Goal: Task Accomplishment & Management: Manage account settings

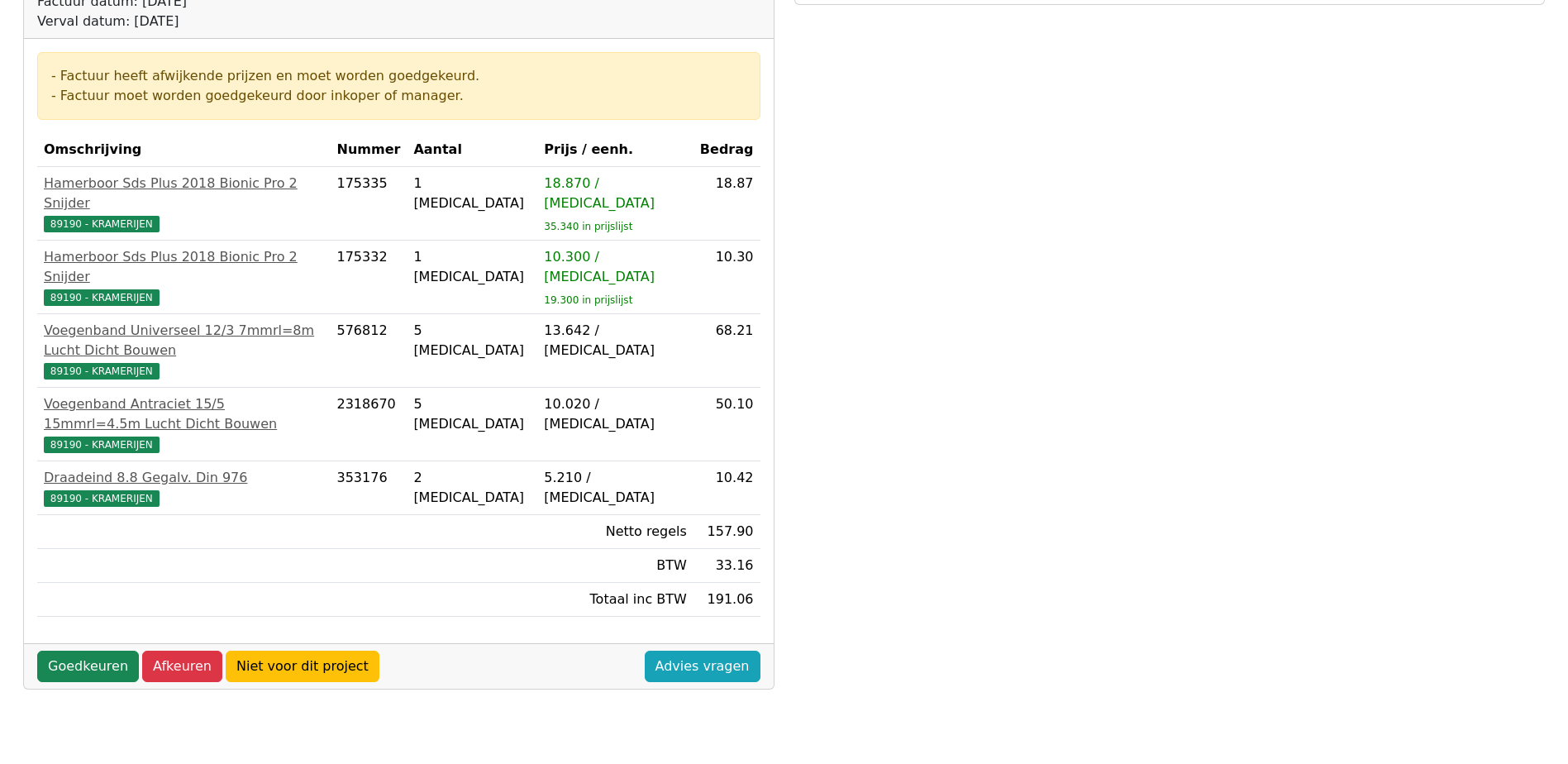
scroll to position [248, 0]
click at [76, 649] on link "Goedkeuren" at bounding box center [88, 665] width 102 height 32
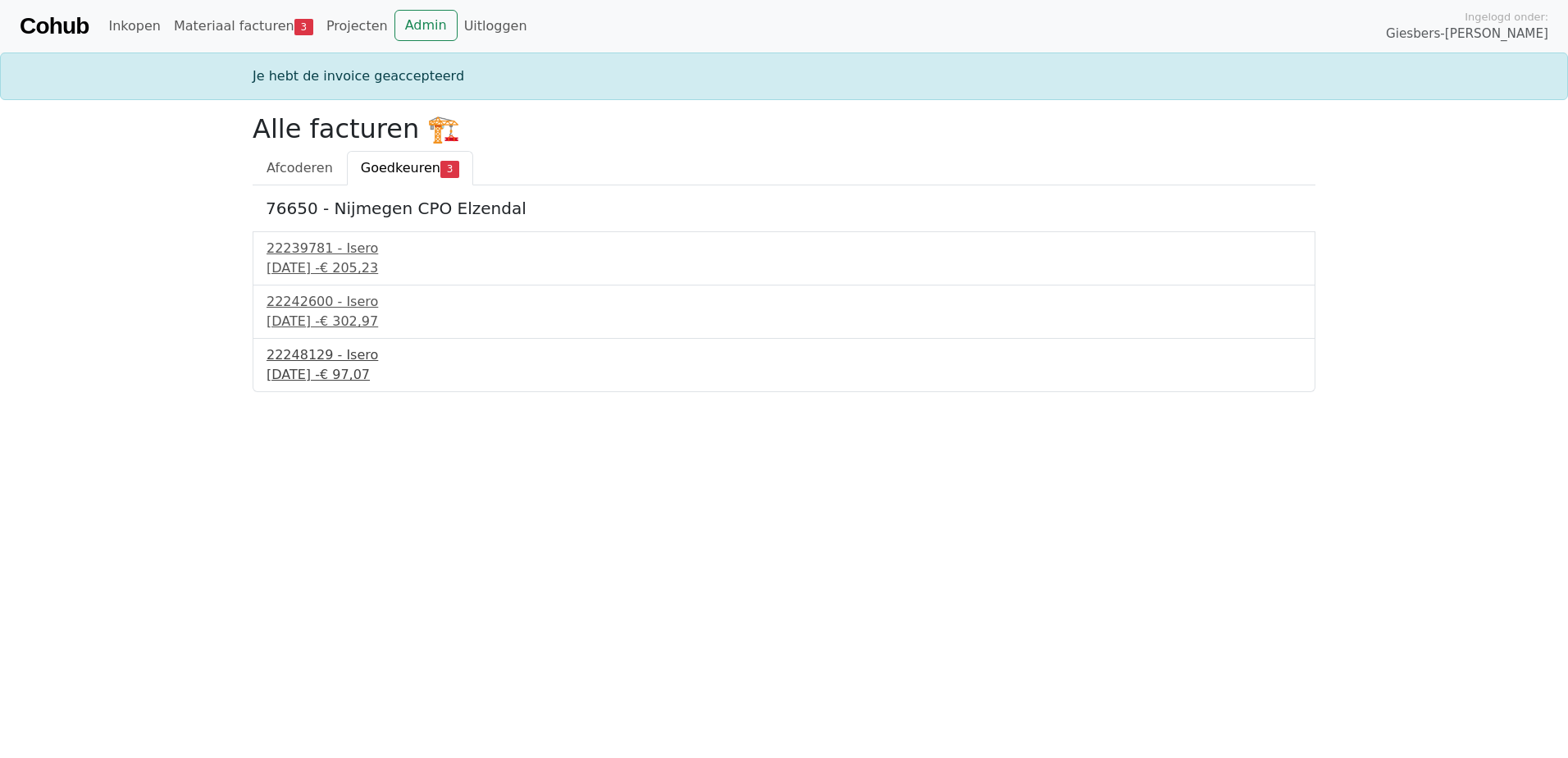
click at [383, 379] on div "22 september 2025 - € 97,07" at bounding box center [784, 375] width 1035 height 20
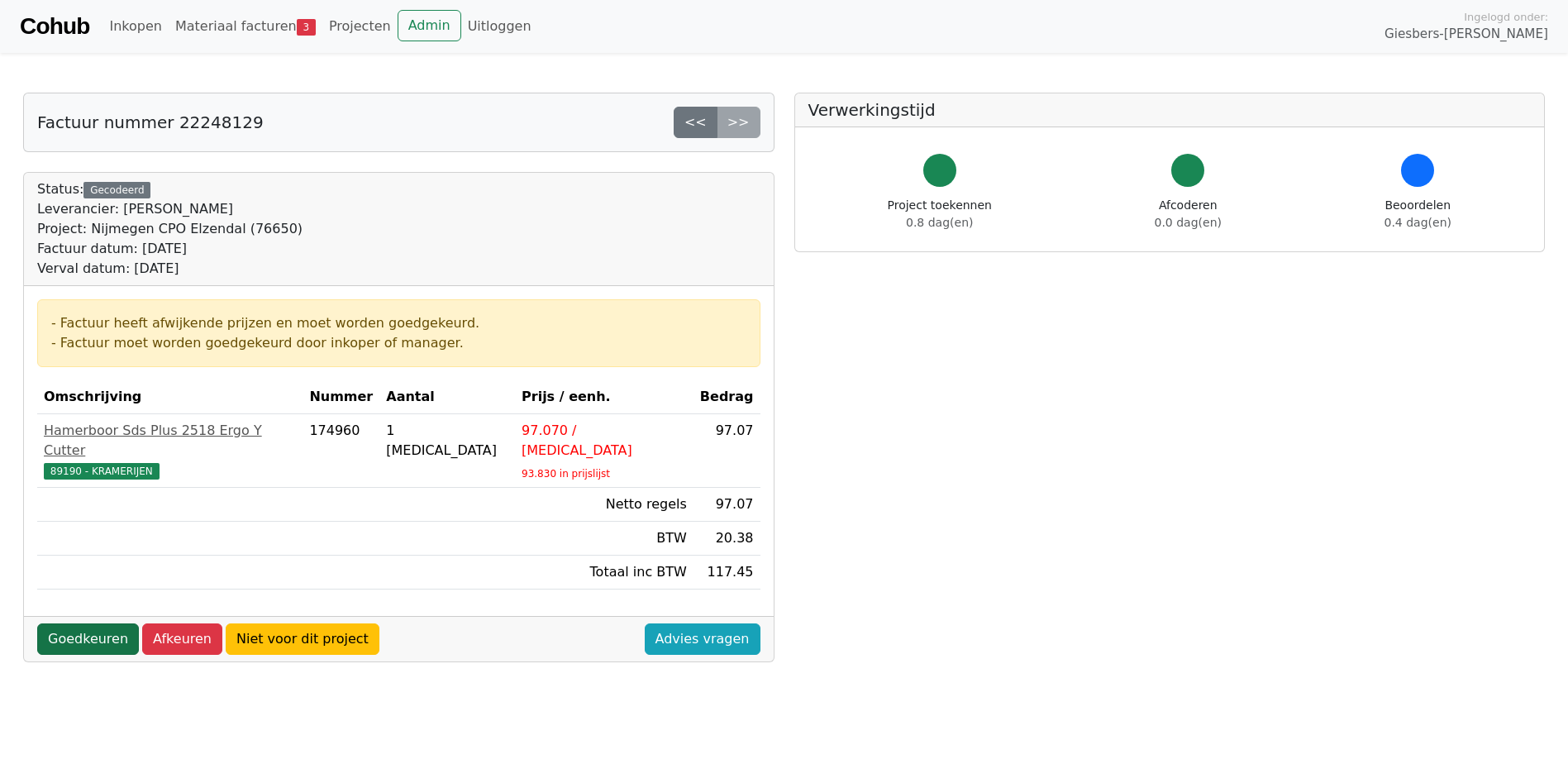
click at [70, 624] on link "Goedkeuren" at bounding box center [88, 639] width 102 height 32
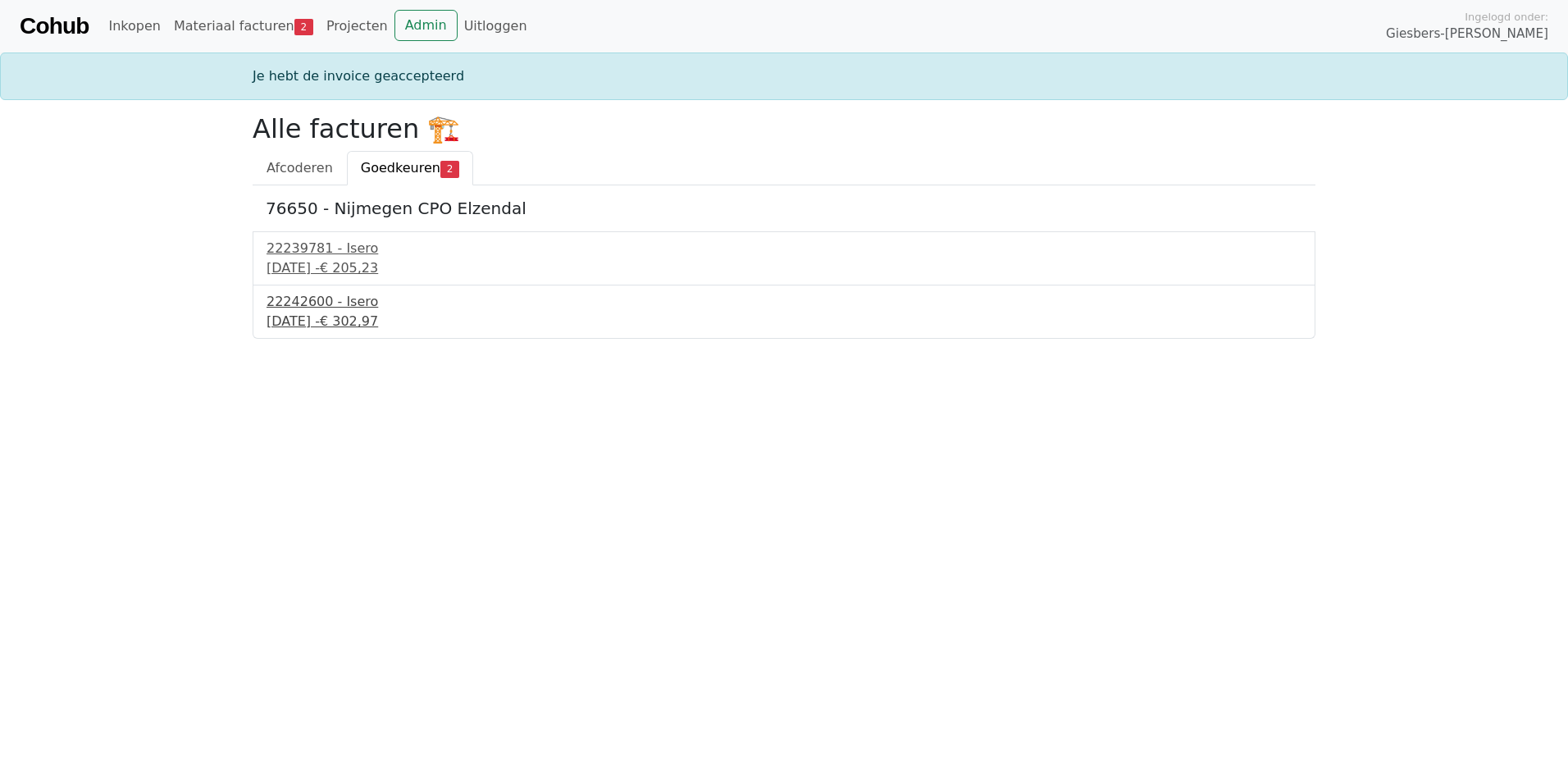
click at [331, 318] on div "18 september 2025 - € 302,97" at bounding box center [784, 321] width 1035 height 20
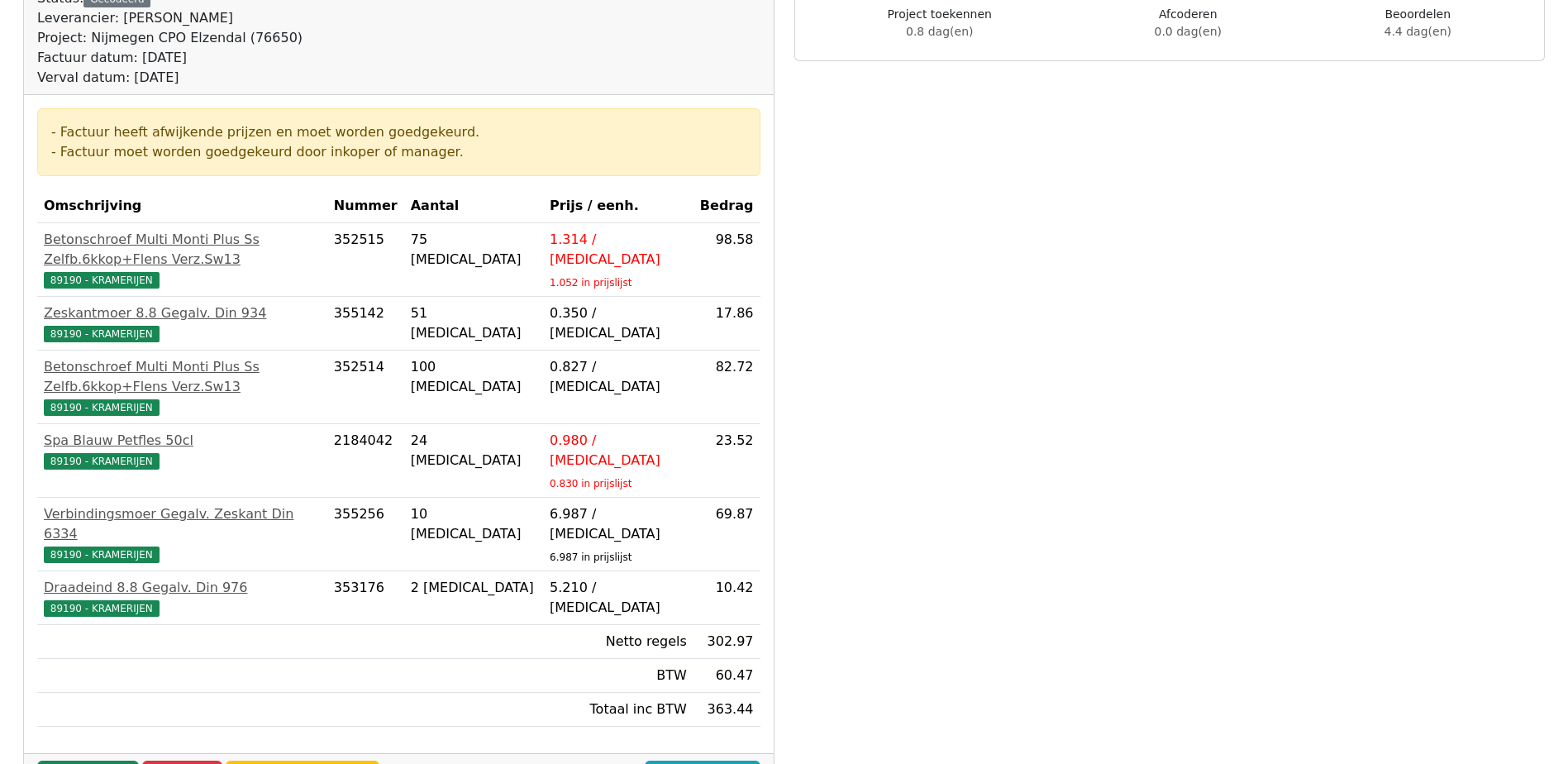
scroll to position [248, 0]
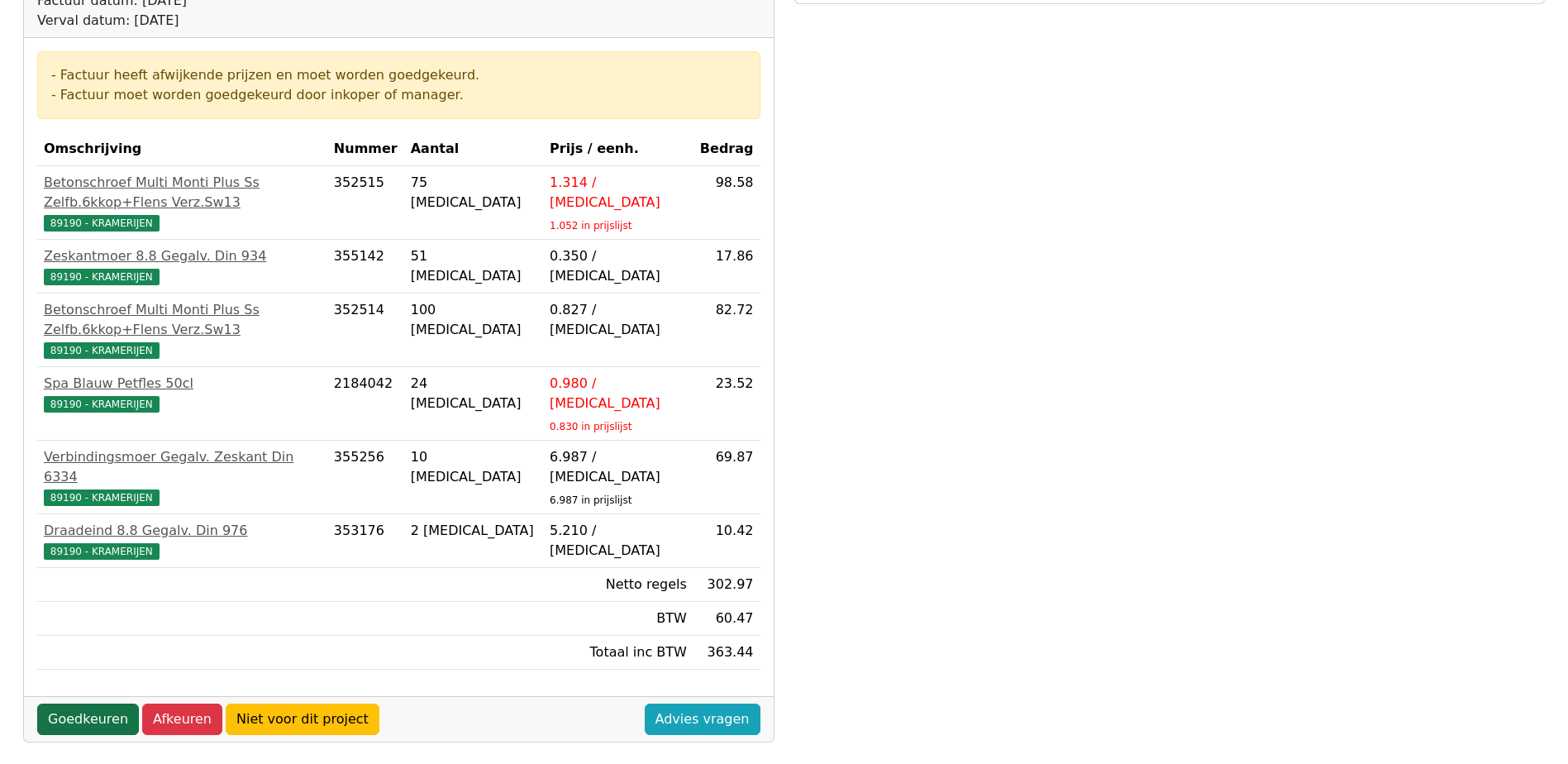
click at [90, 703] on link "Goedkeuren" at bounding box center [88, 719] width 102 height 32
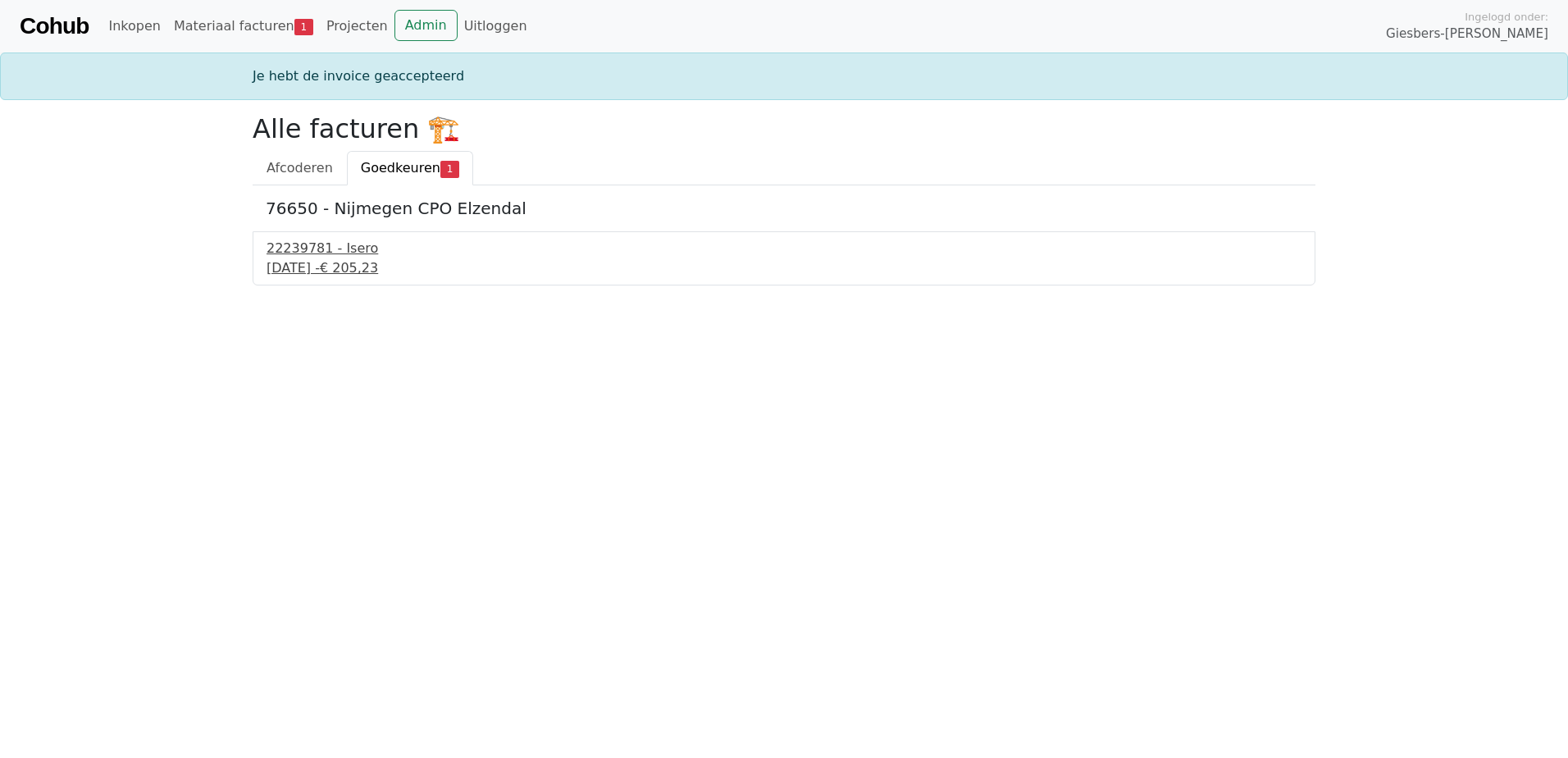
click at [380, 268] on div "17 september 2025 - € 205,23" at bounding box center [784, 268] width 1035 height 20
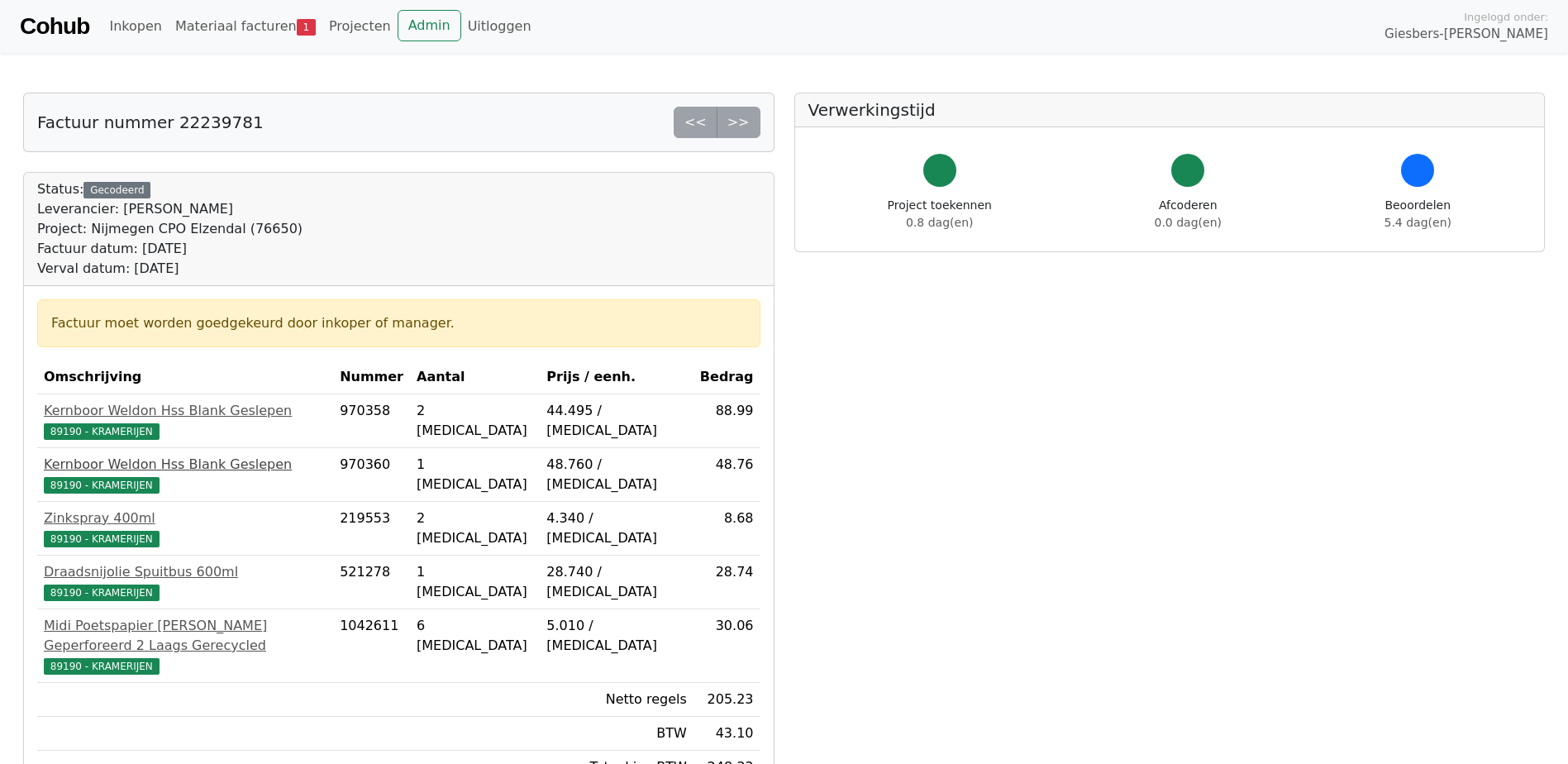
scroll to position [83, 0]
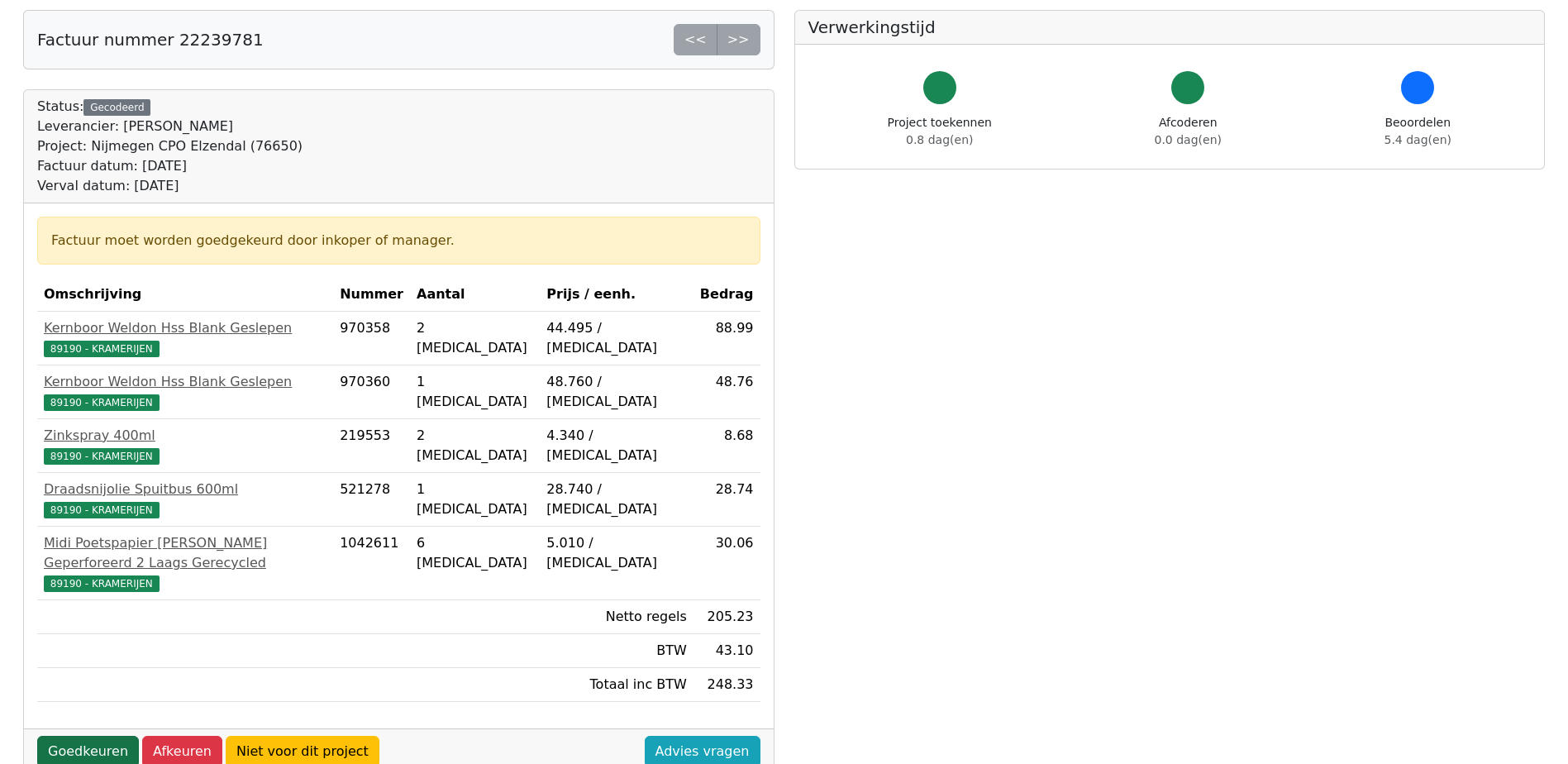
click at [99, 736] on link "Goedkeuren" at bounding box center [88, 752] width 102 height 32
